Goal: Information Seeking & Learning: Learn about a topic

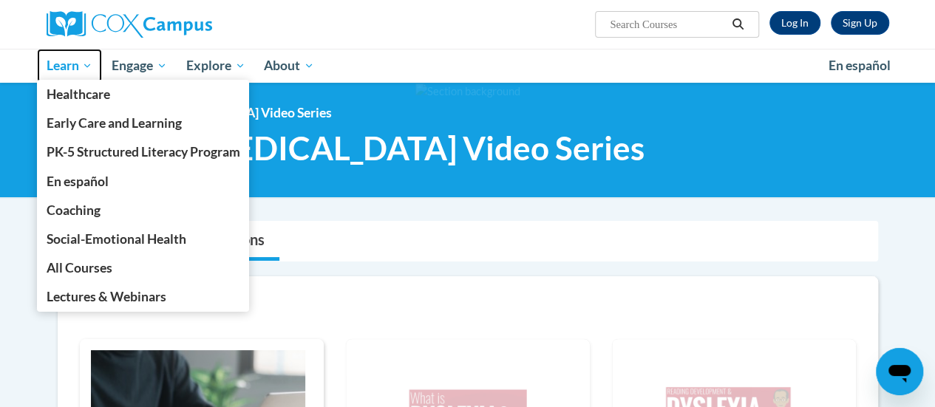
click at [62, 68] on span "Learn" at bounding box center [69, 66] width 47 height 18
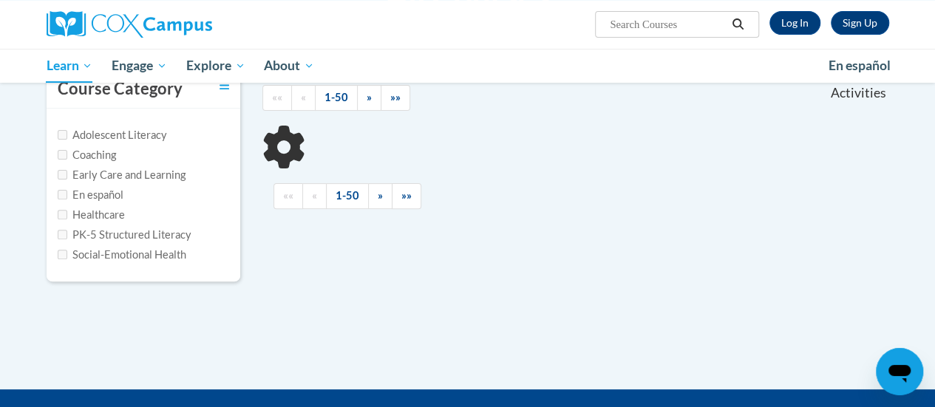
scroll to position [157, 0]
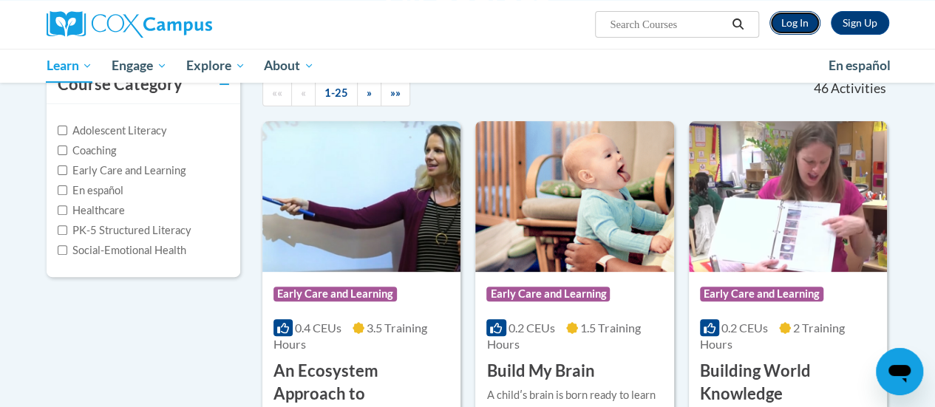
click at [803, 15] on link "Log In" at bounding box center [795, 23] width 51 height 24
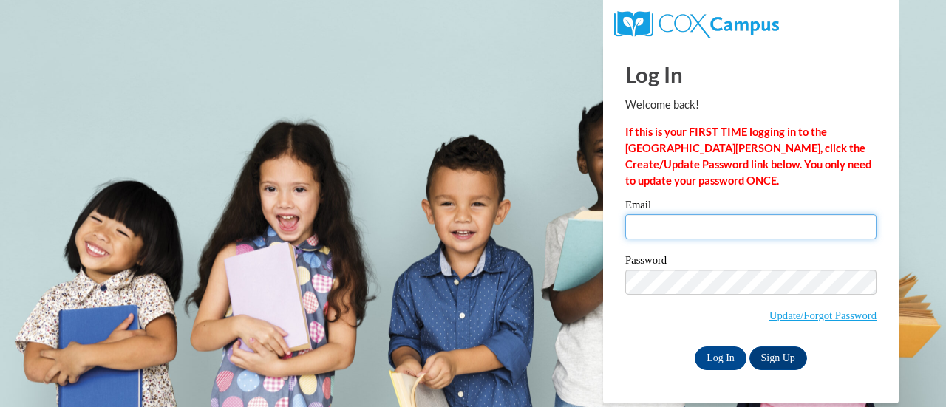
click at [640, 225] on input "Email" at bounding box center [751, 226] width 251 height 25
type input "ajpellegrino1242@gmail.com"
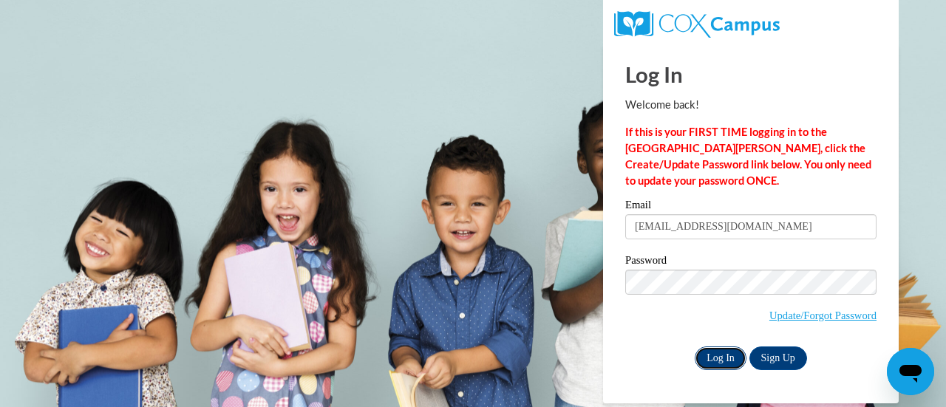
click at [718, 353] on input "Log In" at bounding box center [721, 359] width 52 height 24
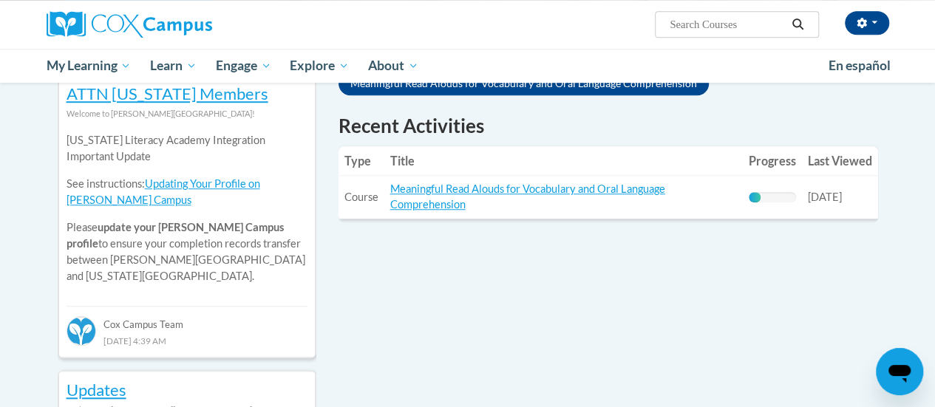
scroll to position [504, 0]
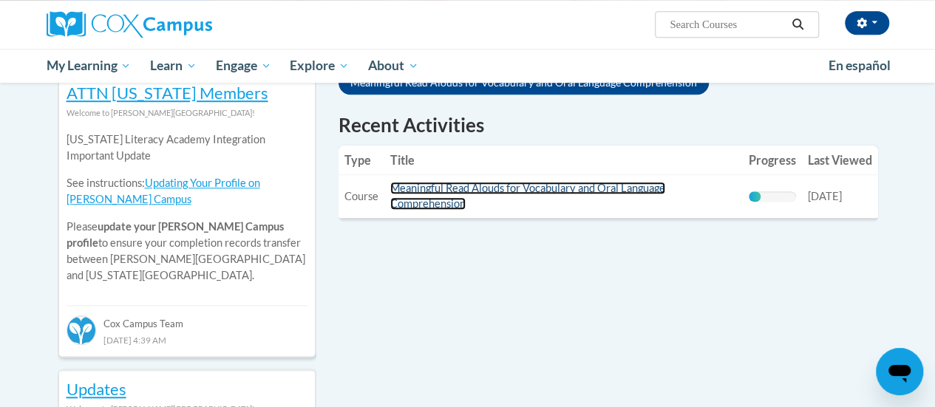
drag, startPoint x: 534, startPoint y: 191, endPoint x: 484, endPoint y: 183, distance: 50.8
click at [484, 183] on link "Meaningful Read Alouds for Vocabulary and Oral Language Comprehension" at bounding box center [527, 196] width 275 height 28
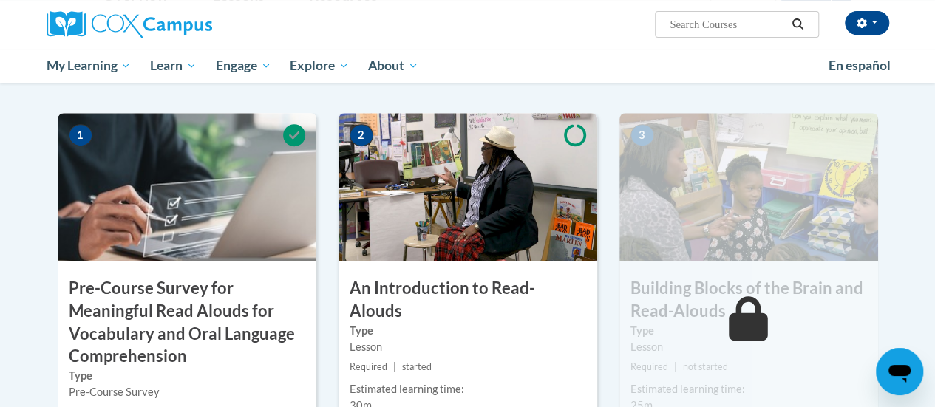
scroll to position [308, 0]
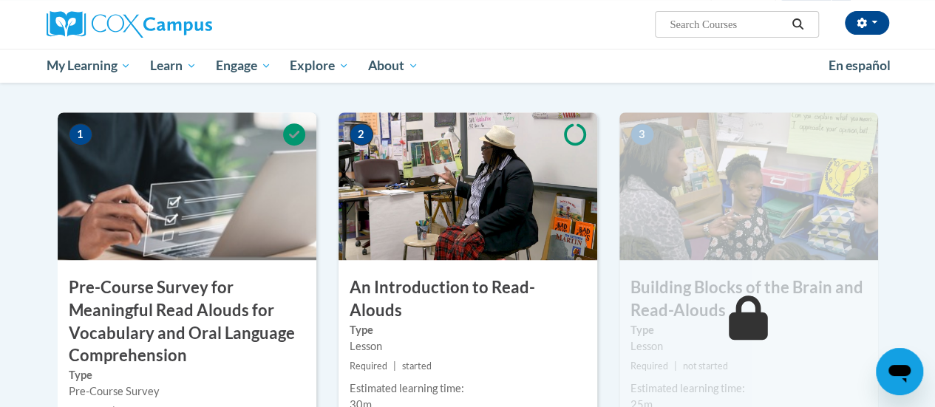
click at [477, 253] on img at bounding box center [468, 186] width 259 height 148
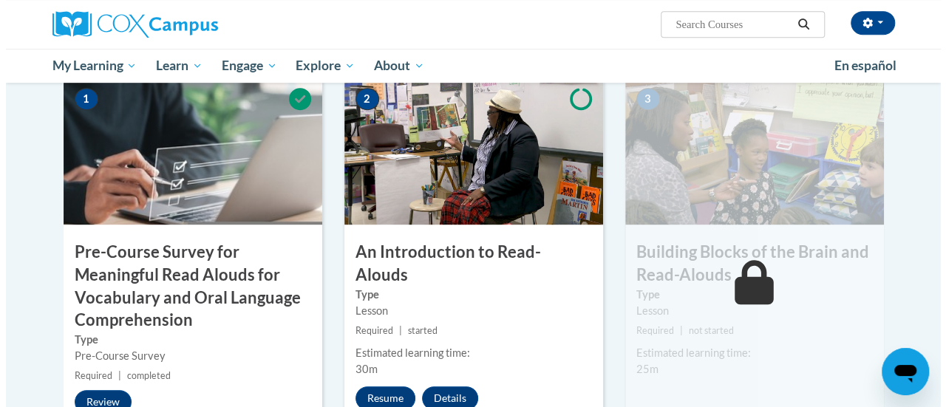
scroll to position [345, 0]
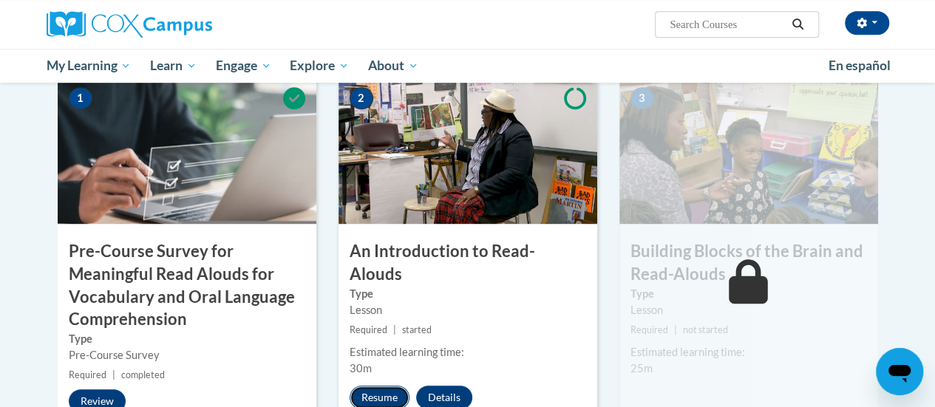
click at [390, 386] on button "Resume" at bounding box center [380, 398] width 60 height 24
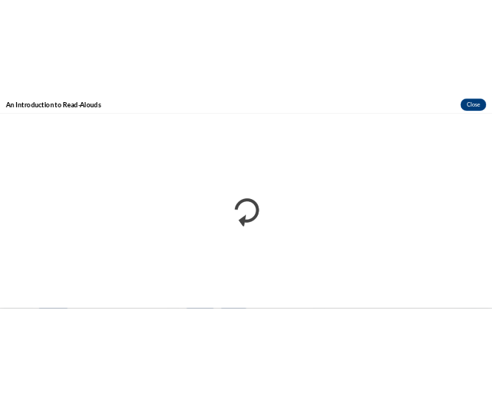
scroll to position [0, 0]
